Goal: Subscribe to service/newsletter

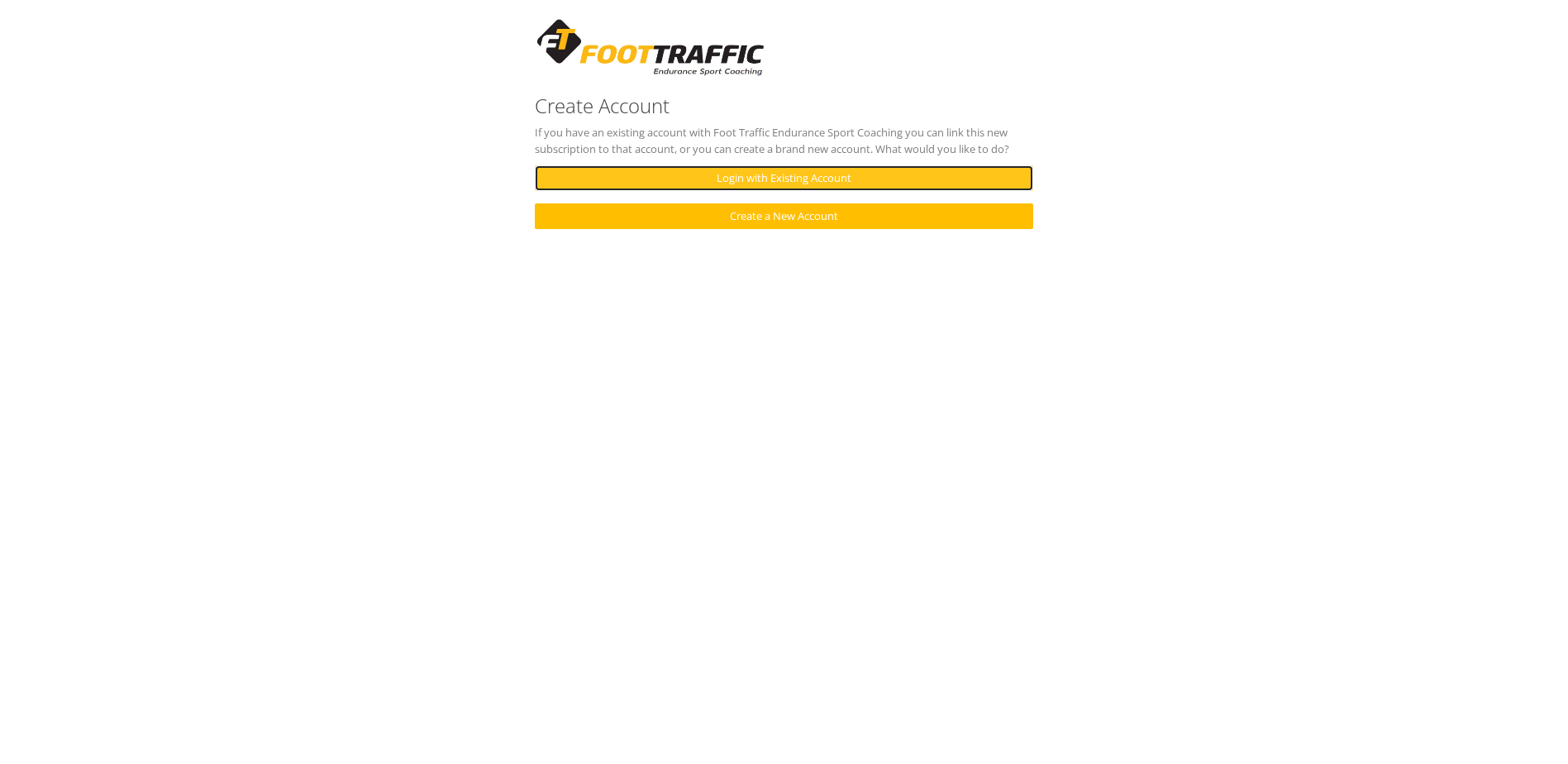
click at [783, 172] on link "Login with Existing Account" at bounding box center [783, 178] width 498 height 25
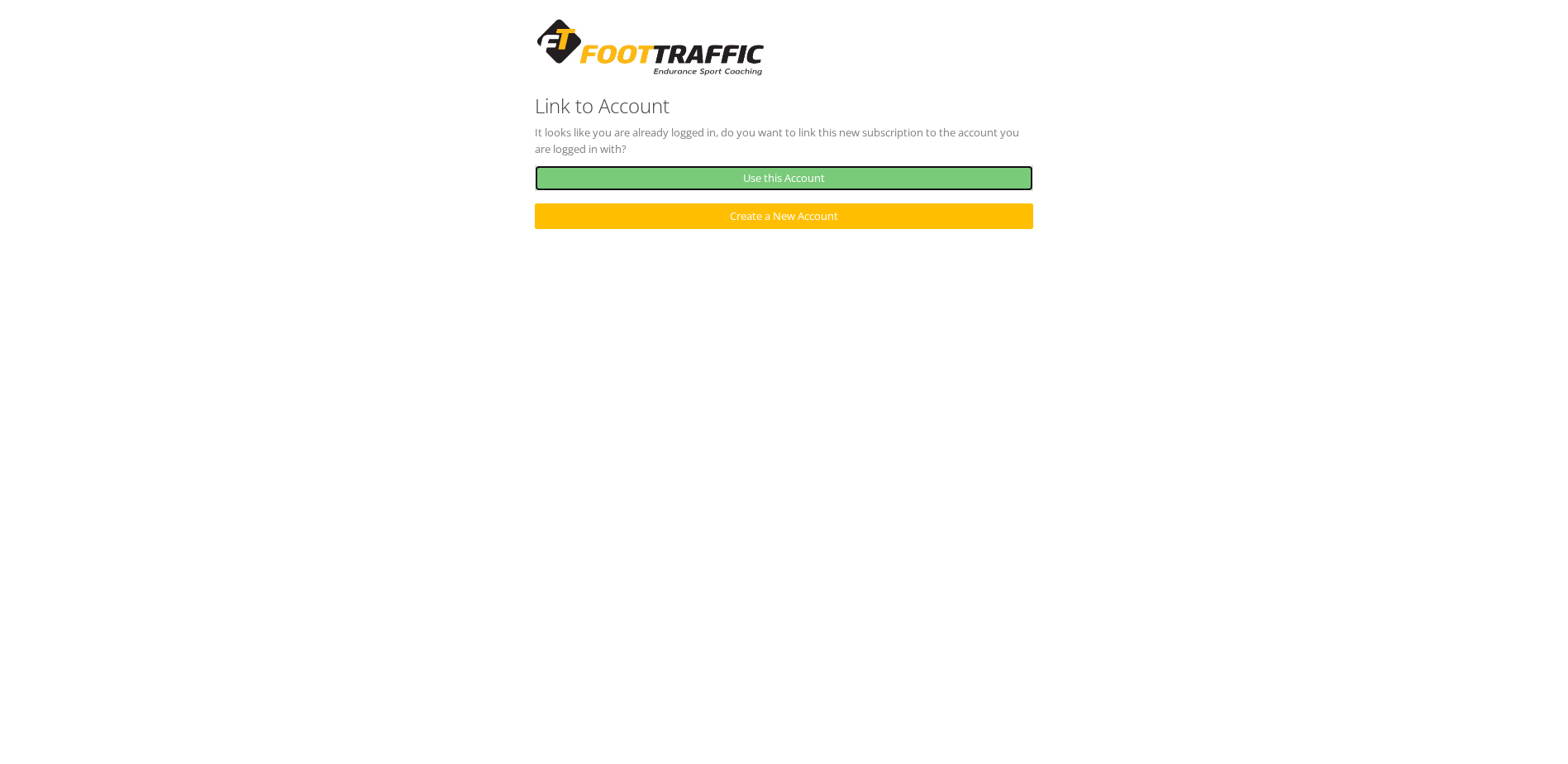
click at [792, 173] on link "Use this Account" at bounding box center [783, 178] width 498 height 25
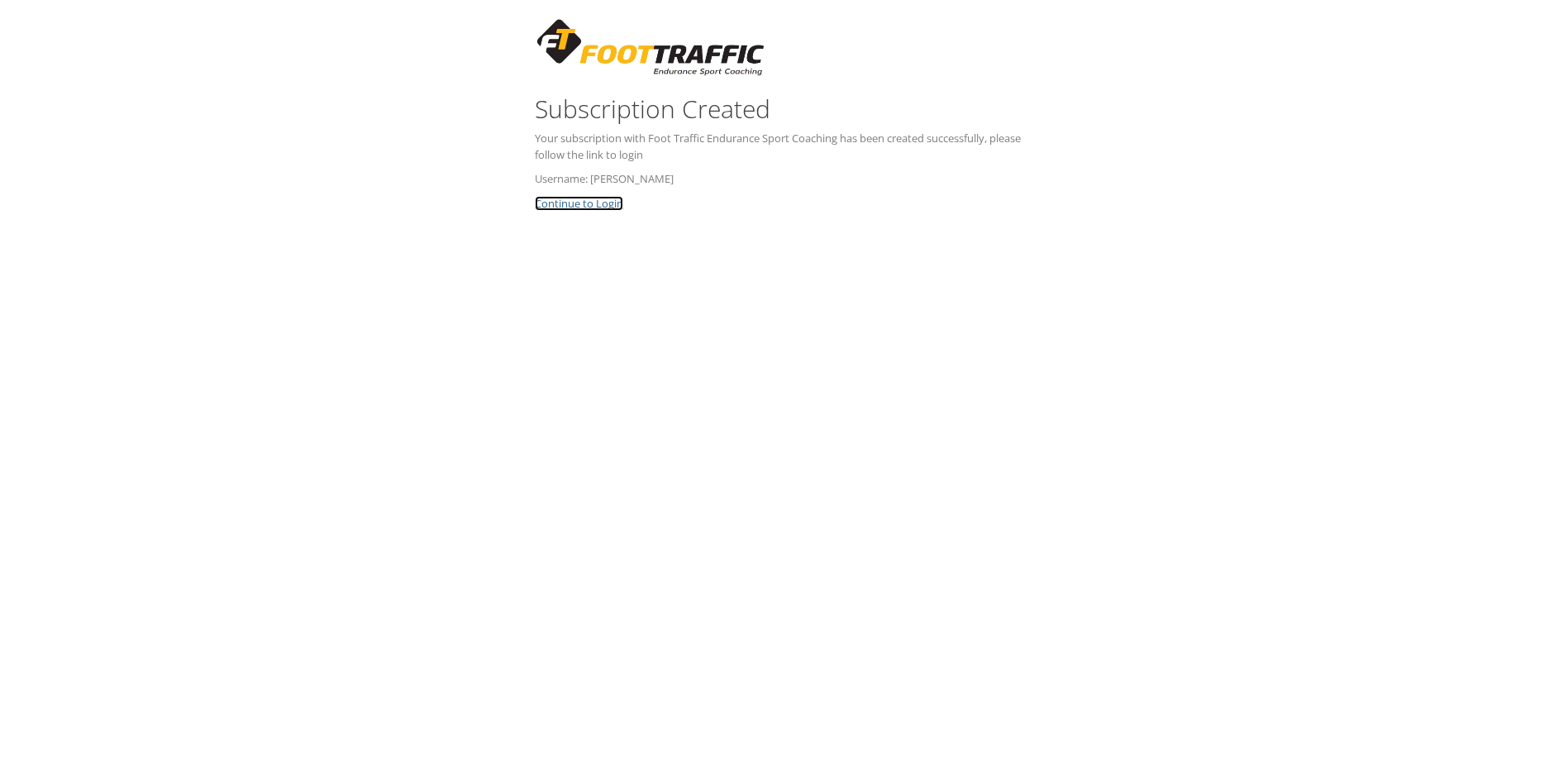
click at [569, 206] on link "Continue to Login" at bounding box center [578, 203] width 88 height 15
